Goal: Task Accomplishment & Management: Manage account settings

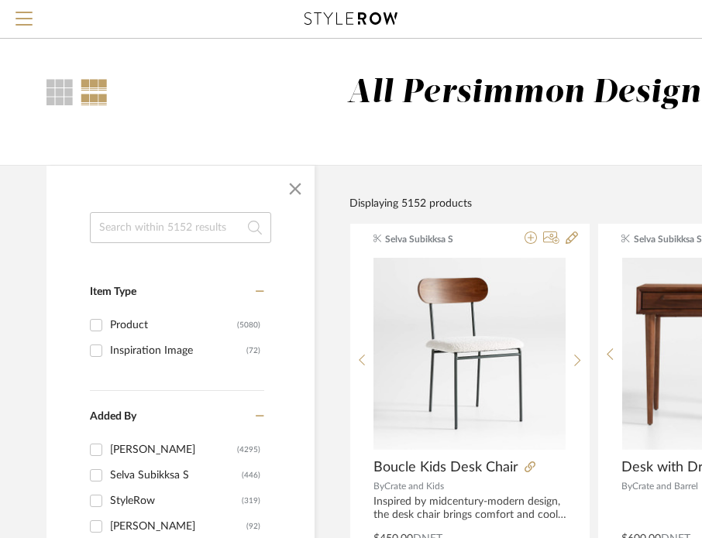
click at [513, 0] on div at bounding box center [351, 19] width 606 height 38
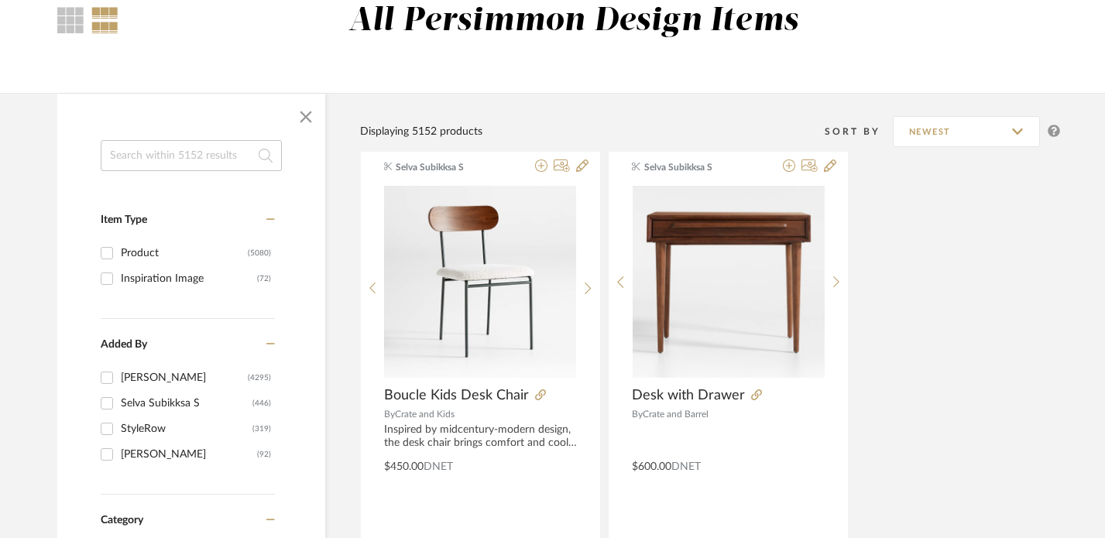
scroll to position [447, 0]
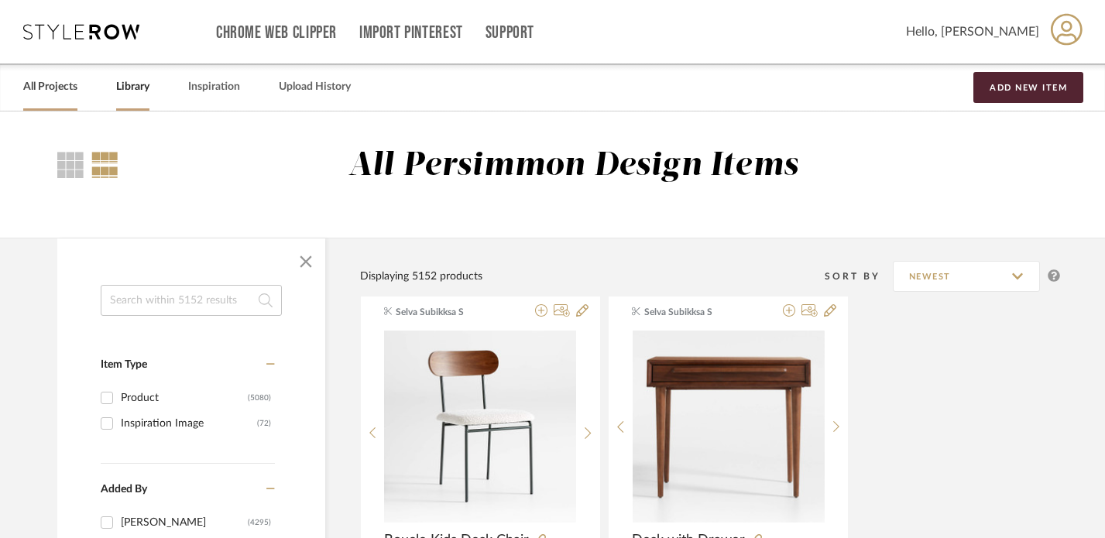
click at [52, 84] on link "All Projects" at bounding box center [50, 87] width 54 height 21
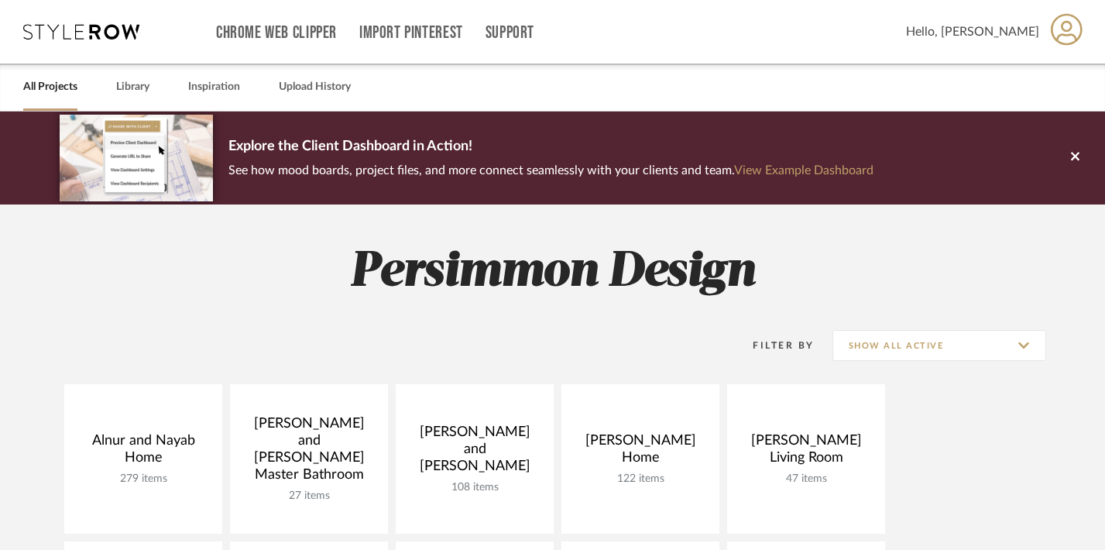
scroll to position [323, 0]
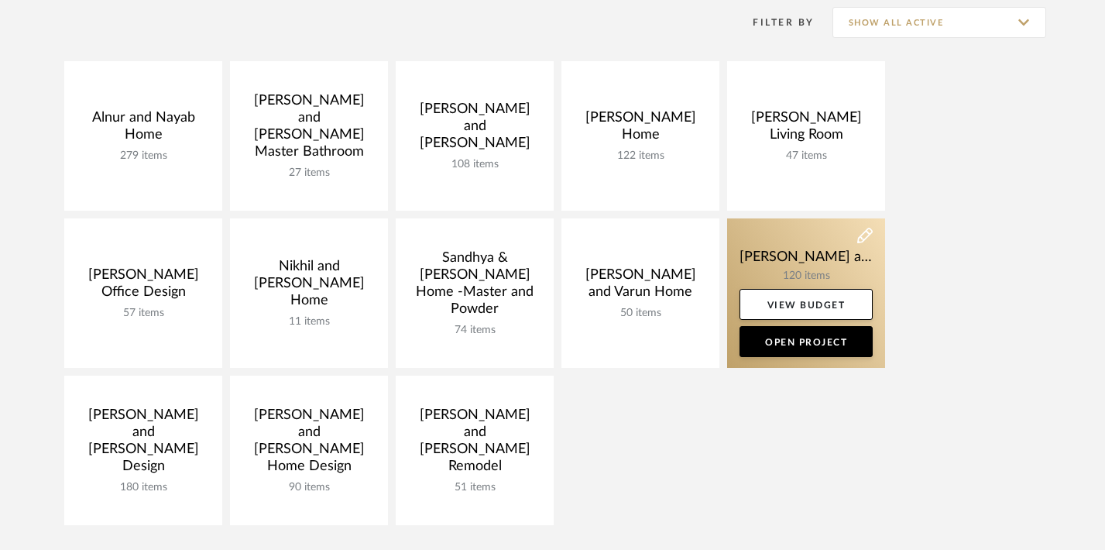
click at [790, 263] on link at bounding box center [806, 292] width 158 height 149
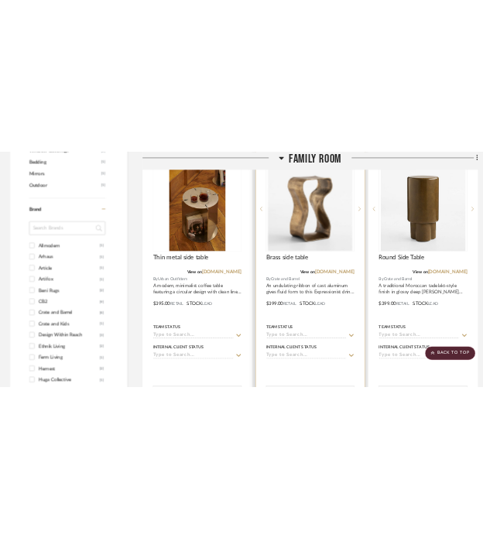
scroll to position [1272, 0]
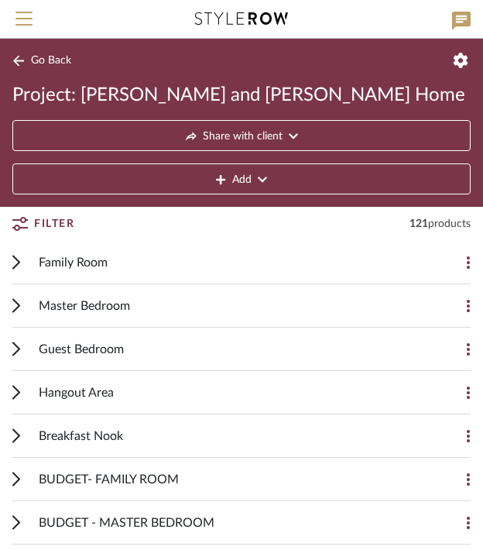
click at [15, 263] on icon at bounding box center [16, 262] width 8 height 15
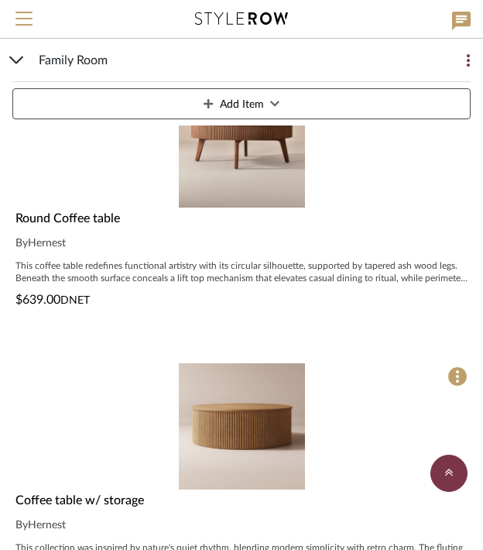
scroll to position [7701, 0]
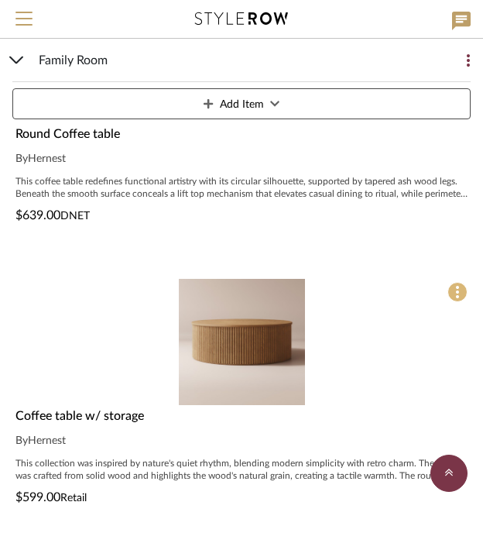
click at [455, 293] on span at bounding box center [458, 292] width 20 height 20
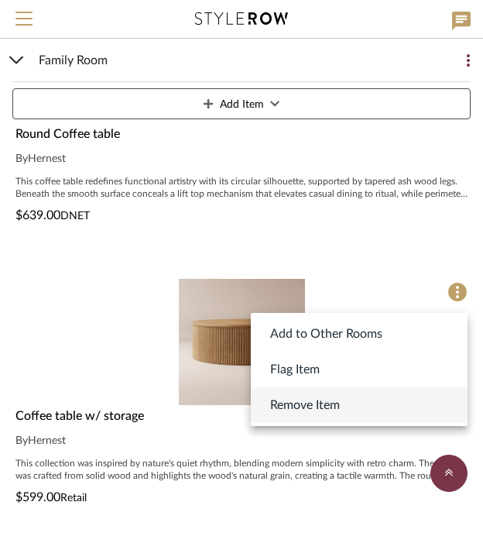
click at [300, 407] on span "Remove Item" at bounding box center [305, 405] width 70 height 19
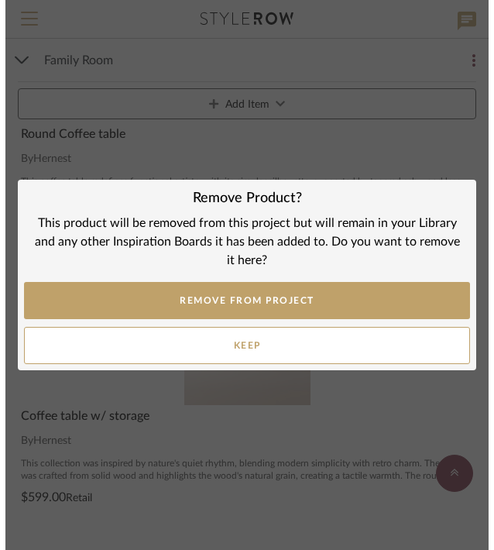
scroll to position [0, 0]
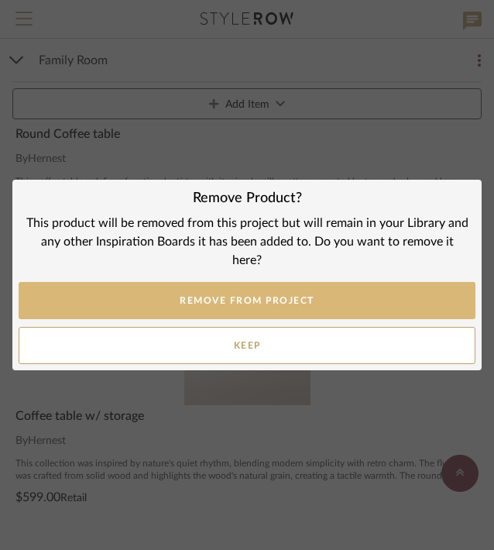
click at [290, 299] on button "REMOVE FROM PROJECT" at bounding box center [247, 300] width 457 height 37
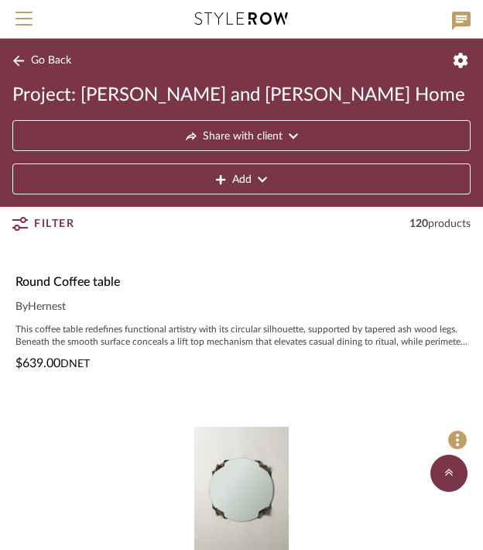
scroll to position [7434, 0]
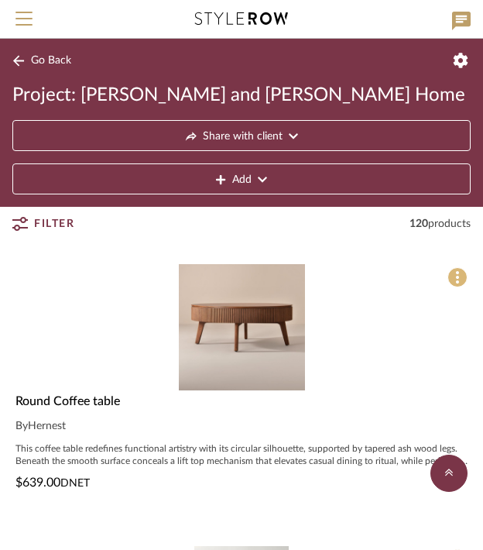
click at [451, 277] on span at bounding box center [458, 277] width 20 height 20
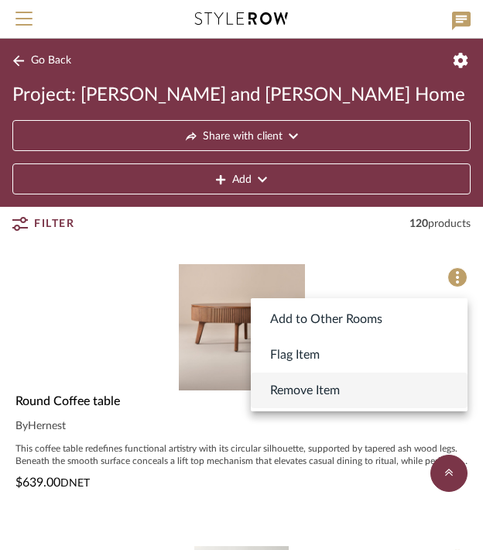
click at [340, 381] on span "Remove Item" at bounding box center [305, 390] width 70 height 19
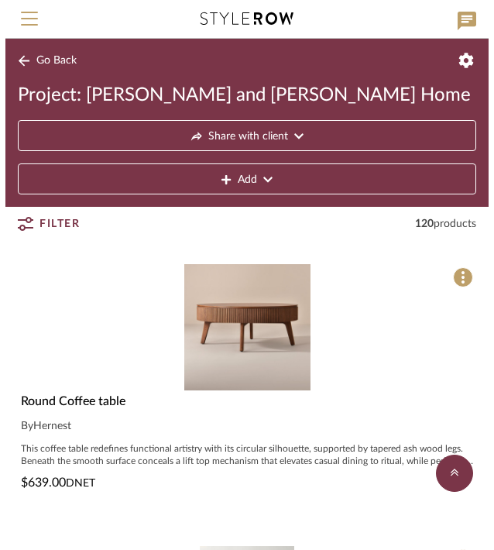
scroll to position [0, 0]
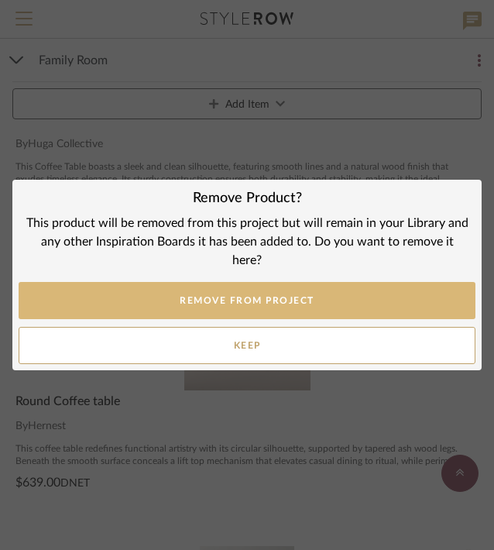
click at [185, 300] on button "REMOVE FROM PROJECT" at bounding box center [247, 300] width 457 height 37
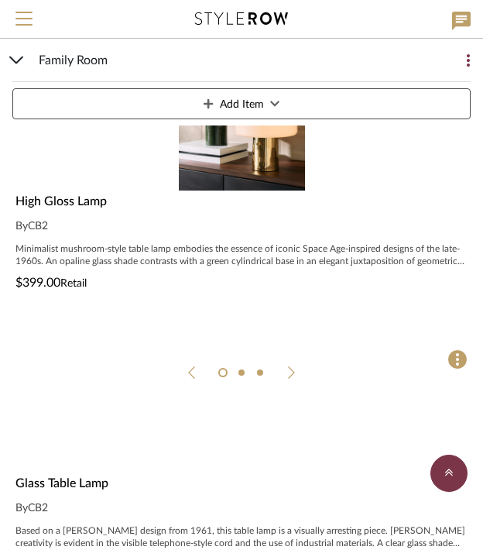
scroll to position [11338, 0]
